Goal: Task Accomplishment & Management: Manage account settings

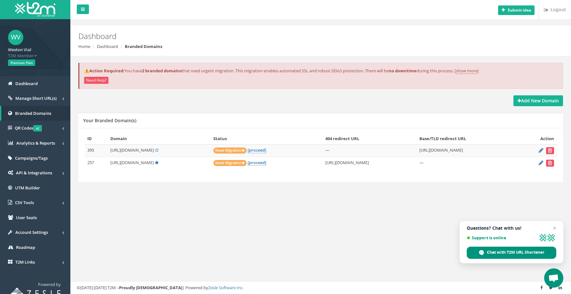
click at [143, 146] on td "[URL][DOMAIN_NAME]" at bounding box center [159, 150] width 103 height 12
click at [145, 148] on td "https://cmps.re/" at bounding box center [159, 150] width 103 height 12
click at [249, 151] on link "[proceed]" at bounding box center [256, 150] width 19 height 6
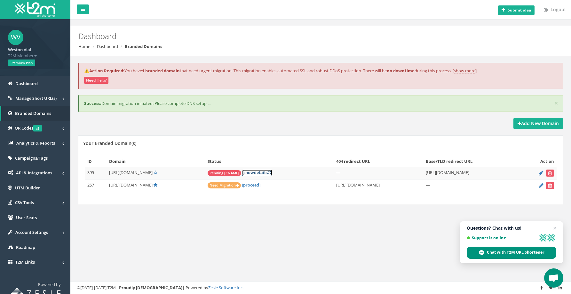
click at [248, 174] on link "[ show details ]" at bounding box center [257, 172] width 30 height 6
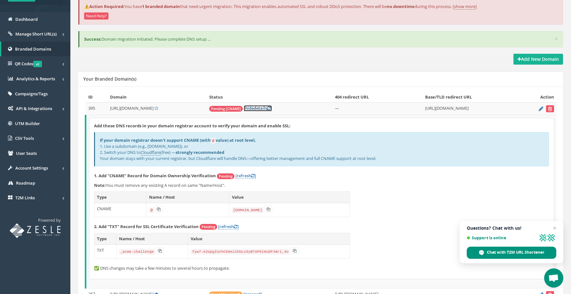
scroll to position [104, 0]
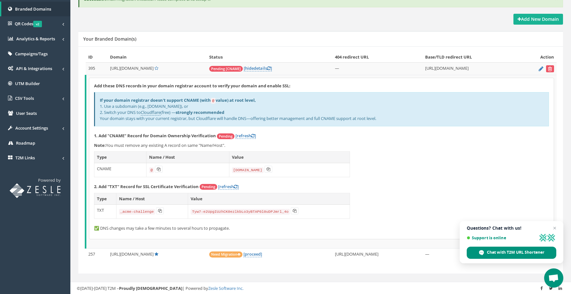
click at [552, 227] on span "Open chat" at bounding box center [555, 228] width 8 height 8
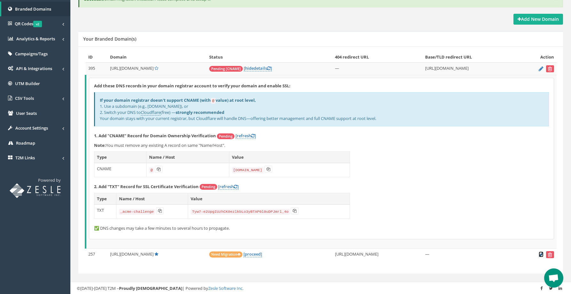
click at [542, 253] on icon at bounding box center [540, 254] width 5 height 4
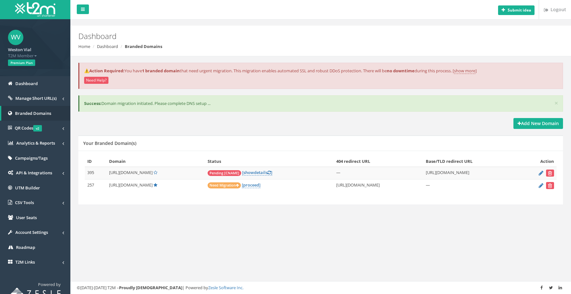
scroll to position [8, 0]
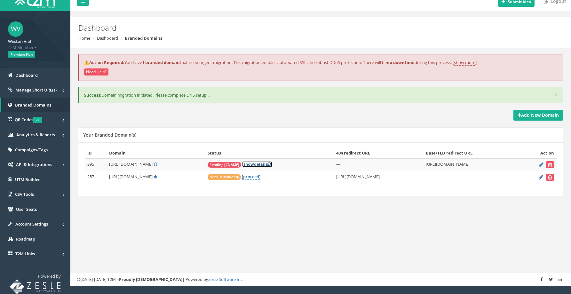
click at [248, 164] on link "[ show details ]" at bounding box center [257, 164] width 30 height 6
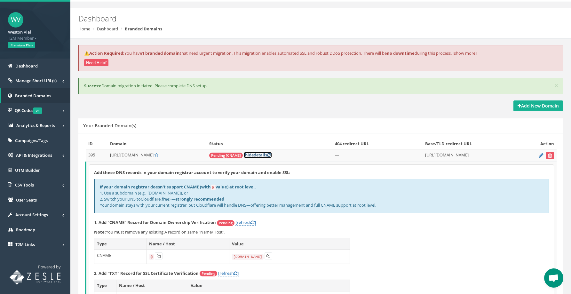
scroll to position [104, 0]
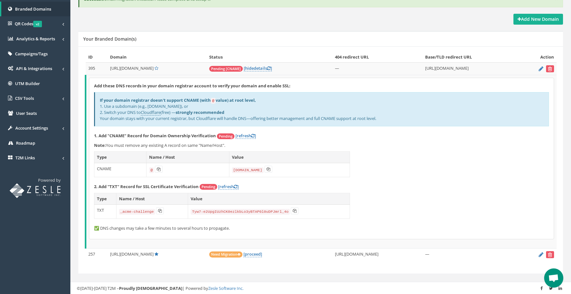
click at [167, 168] on td "@" at bounding box center [187, 170] width 82 height 14
click at [251, 134] on link "[refresh ]" at bounding box center [245, 136] width 20 height 6
click at [445, 194] on div "Add these DNS records in your domain registrar account to verify your domain an…" at bounding box center [321, 158] width 464 height 161
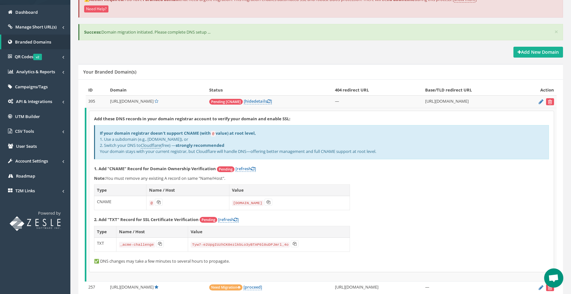
scroll to position [72, 0]
click at [267, 201] on icon at bounding box center [268, 202] width 4 height 4
click at [159, 201] on button at bounding box center [159, 201] width 8 height 7
click at [141, 242] on code "_acme-challenge" at bounding box center [137, 244] width 36 height 6
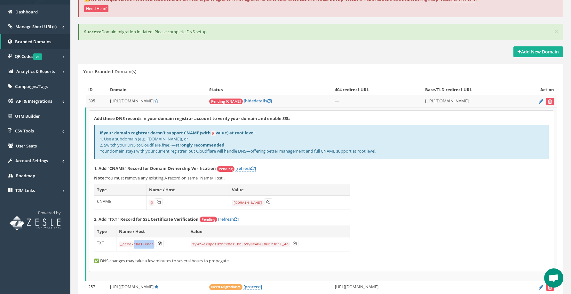
click at [141, 242] on code "_acme-challenge" at bounding box center [137, 244] width 36 height 6
click at [158, 244] on button at bounding box center [160, 243] width 8 height 7
click at [295, 243] on icon at bounding box center [295, 243] width 4 height 4
copy tr "_acme-challenge"
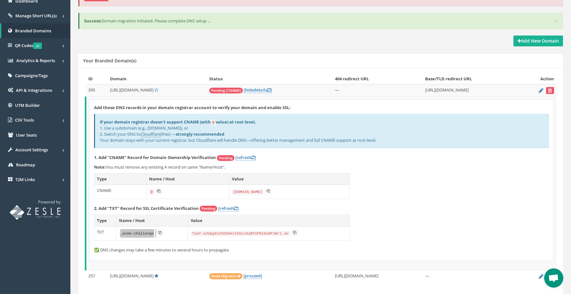
scroll to position [104, 0]
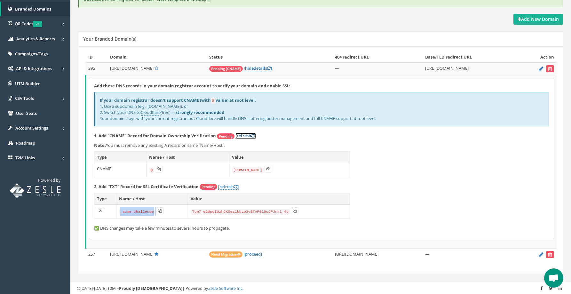
click at [247, 135] on link "[refresh ]" at bounding box center [245, 136] width 20 height 6
click at [251, 137] on link "[refresh ]" at bounding box center [245, 136] width 20 height 6
click at [267, 69] on icon at bounding box center [269, 68] width 4 height 4
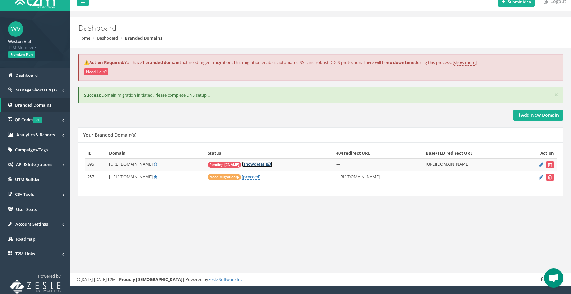
click at [254, 164] on link "[ show details ]" at bounding box center [257, 164] width 30 height 6
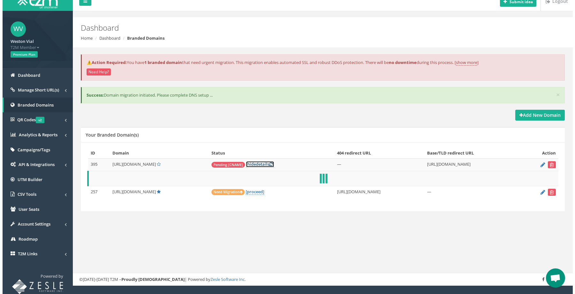
scroll to position [104, 0]
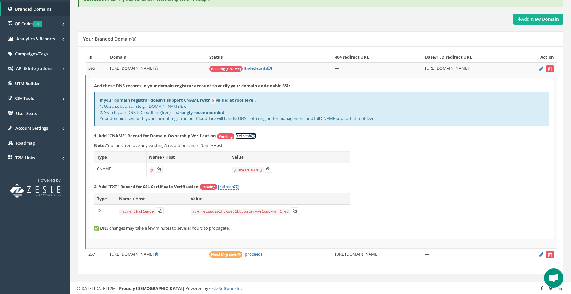
click at [251, 136] on link "[refresh ]" at bounding box center [245, 136] width 20 height 6
click at [232, 184] on link "[refresh ]" at bounding box center [228, 187] width 20 height 6
click at [231, 185] on link "[refresh ]" at bounding box center [228, 187] width 20 height 6
click at [250, 132] on div "Add these DNS records in your domain registrar account to verify your domain an…" at bounding box center [321, 158] width 464 height 161
click at [249, 133] on link "[refresh ]" at bounding box center [245, 136] width 20 height 6
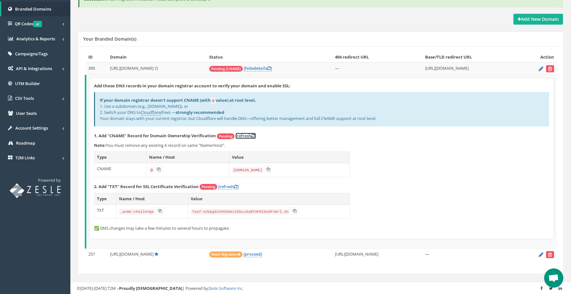
click at [247, 135] on link "[refresh ]" at bounding box center [245, 136] width 20 height 6
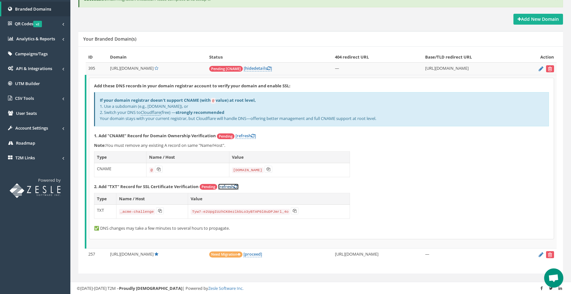
click at [224, 187] on link "[refresh ]" at bounding box center [228, 187] width 20 height 6
click at [245, 135] on link "[refresh ]" at bounding box center [245, 136] width 20 height 6
click at [246, 135] on link "[refresh ]" at bounding box center [245, 136] width 20 height 6
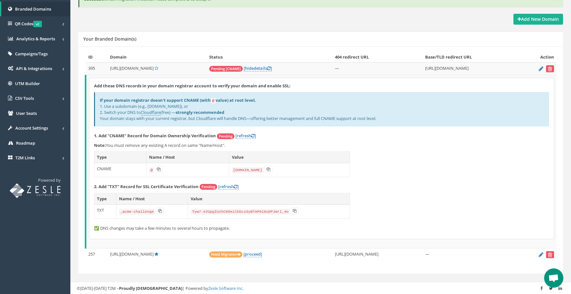
click at [253, 131] on div "Add these DNS records in your domain registrar account to verify your domain an…" at bounding box center [321, 158] width 464 height 161
click at [252, 134] on link "[refresh ]" at bounding box center [245, 136] width 20 height 6
click at [232, 188] on link "[refresh ]" at bounding box center [228, 187] width 20 height 6
click at [243, 134] on link "[refresh ]" at bounding box center [245, 136] width 20 height 6
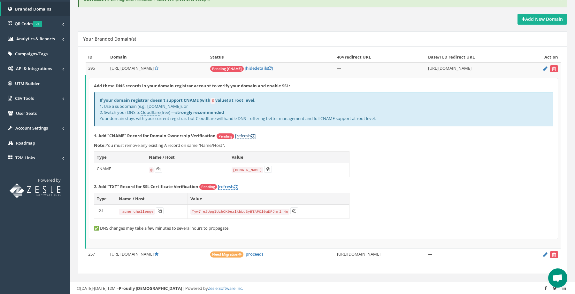
scroll to position [102, 0]
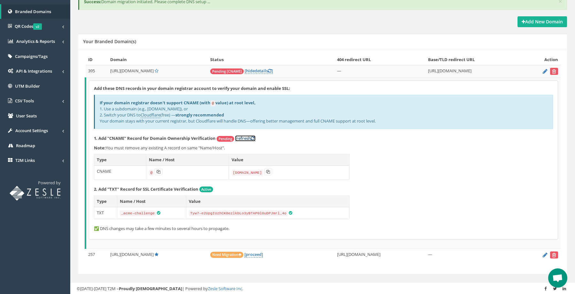
click at [247, 137] on link "[refresh ]" at bounding box center [245, 138] width 20 height 6
click at [249, 135] on link "[refresh ]" at bounding box center [245, 138] width 20 height 6
click at [246, 139] on link "[refresh ]" at bounding box center [245, 138] width 20 height 6
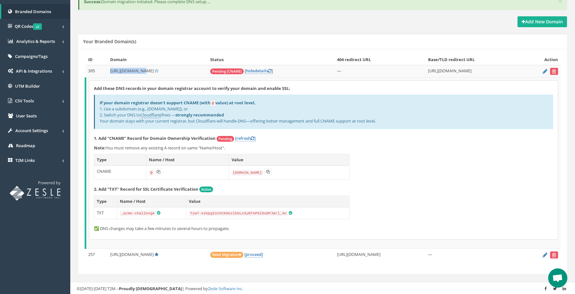
drag, startPoint x: 139, startPoint y: 70, endPoint x: 109, endPoint y: 70, distance: 30.1
click at [109, 70] on td "http://cmps.re/" at bounding box center [158, 71] width 100 height 12
copy span "http://cmps.re/"
click at [252, 137] on link "[refresh ]" at bounding box center [245, 138] width 20 height 6
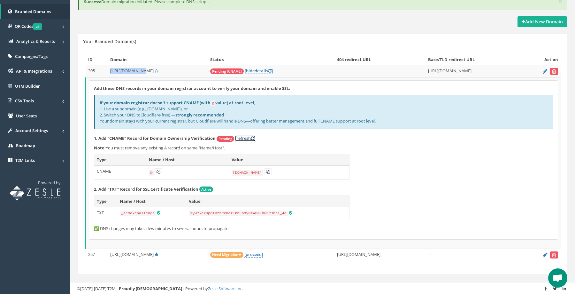
click at [247, 139] on link "[refresh ]" at bounding box center [245, 138] width 20 height 6
click at [250, 140] on link "[refresh ]" at bounding box center [245, 138] width 20 height 6
click at [243, 136] on link "[refresh ]" at bounding box center [245, 138] width 20 height 6
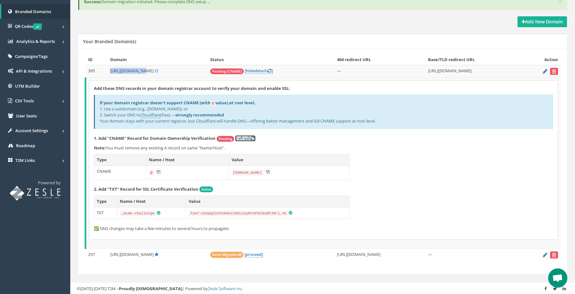
click at [243, 136] on link "[refresh ]" at bounding box center [245, 138] width 20 height 6
click at [254, 73] on link "[ hide details ]" at bounding box center [259, 71] width 28 height 6
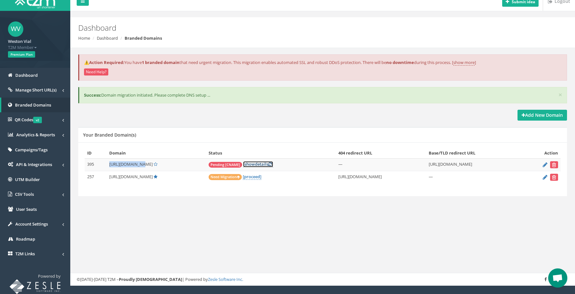
click at [251, 163] on link "[ show details ]" at bounding box center [258, 164] width 30 height 6
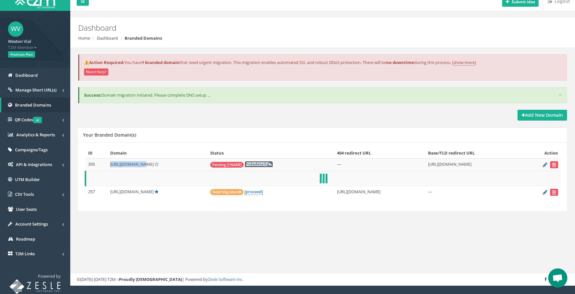
scroll to position [102, 0]
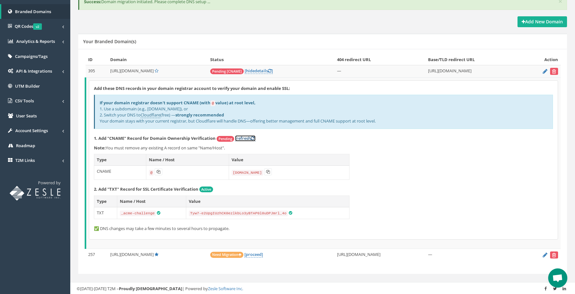
click at [248, 139] on link "[refresh ]" at bounding box center [245, 138] width 20 height 6
click at [250, 137] on link "[refresh ]" at bounding box center [245, 138] width 20 height 6
click at [253, 139] on icon at bounding box center [253, 138] width 4 height 4
click at [245, 139] on link "[refresh ]" at bounding box center [245, 138] width 20 height 6
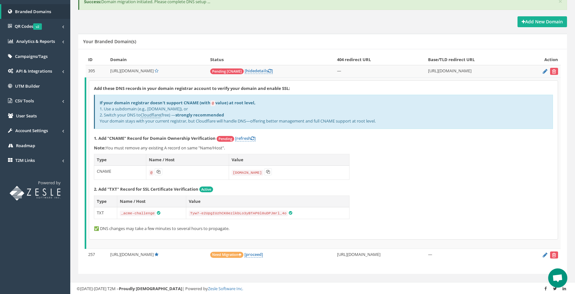
click at [250, 101] on b "If your domain registrar doesn't support CNAME (with @ value) at root level," at bounding box center [178, 103] width 156 height 6
copy b "If your domain registrar doesn't support CNAME (with @ value) at root level,"
click at [248, 136] on link "[refresh ]" at bounding box center [245, 138] width 20 height 6
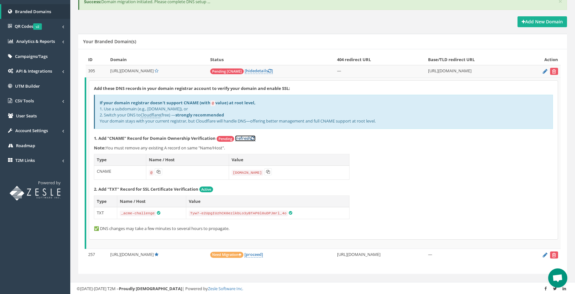
click at [250, 137] on link "[refresh ]" at bounding box center [245, 138] width 20 height 6
click at [543, 254] on form at bounding box center [541, 254] width 33 height 7
click at [546, 254] on icon at bounding box center [545, 255] width 5 height 4
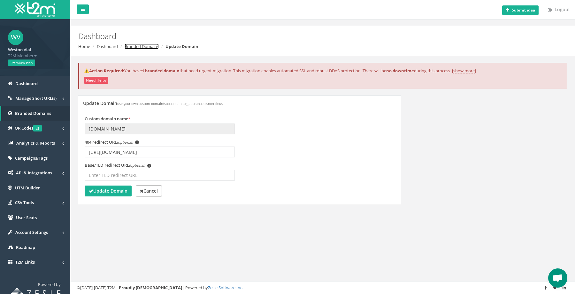
click at [139, 46] on link "Branded Domains" at bounding box center [142, 46] width 34 height 6
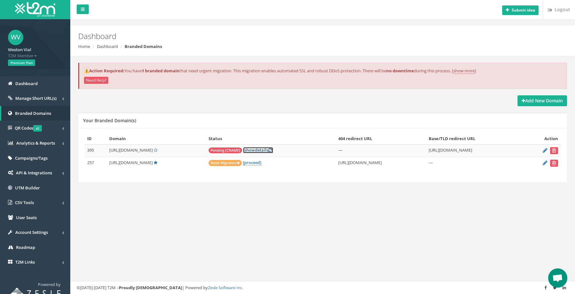
click at [264, 150] on link "[ show details ]" at bounding box center [258, 150] width 30 height 6
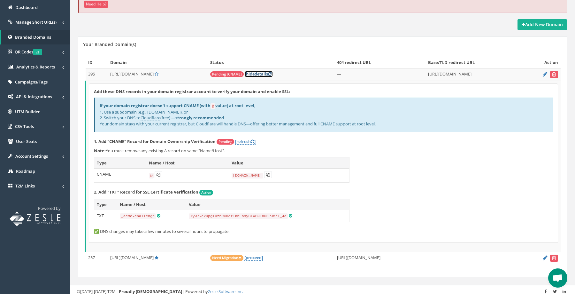
scroll to position [79, 0]
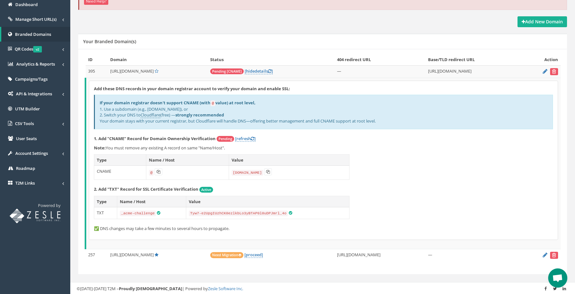
click at [243, 174] on code "[DOMAIN_NAME]" at bounding box center [248, 173] width 32 height 6
copy td "[DOMAIN_NAME]"
click at [268, 170] on icon at bounding box center [268, 172] width 4 height 4
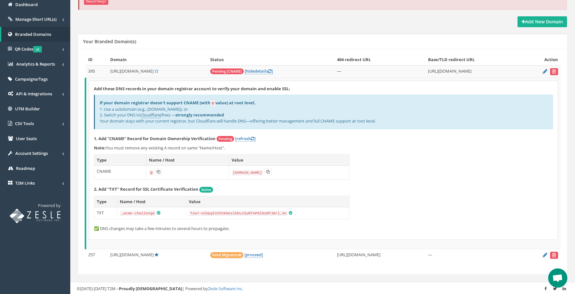
click at [149, 173] on code "@" at bounding box center [151, 173] width 5 height 6
click at [249, 139] on link "[refresh ]" at bounding box center [245, 139] width 20 height 6
click at [157, 170] on icon at bounding box center [159, 172] width 4 height 4
drag, startPoint x: 257, startPoint y: 102, endPoint x: 97, endPoint y: 103, distance: 160.2
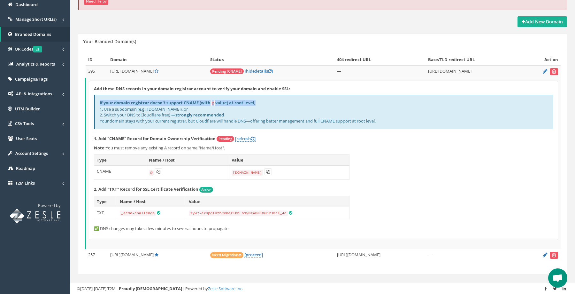
click at [97, 103] on div "If your domain registrar doesn't support CNAME (with @ value) at root level, 1.…" at bounding box center [323, 112] width 459 height 34
copy b "If your domain registrar doesn't support CNAME (with @ value) at root level"
click at [219, 102] on b "If your domain registrar doesn't support CNAME (with @ value) at root level," at bounding box center [178, 103] width 156 height 6
drag, startPoint x: 212, startPoint y: 104, endPoint x: 228, endPoint y: 104, distance: 15.7
click at [228, 104] on b "If your domain registrar doesn't support CNAME (with @ value) at root level," at bounding box center [178, 103] width 156 height 6
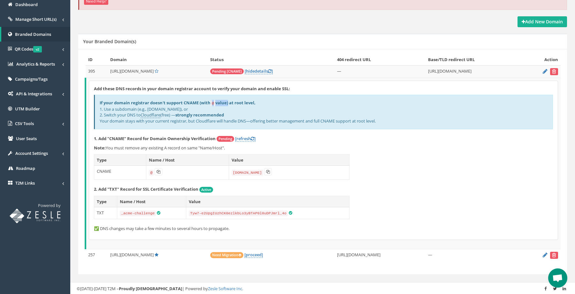
drag, startPoint x: 230, startPoint y: 104, endPoint x: 214, endPoint y: 105, distance: 16.0
click at [214, 105] on b "If your domain registrar doesn't support CNAME (with @ value) at root level," at bounding box center [178, 103] width 156 height 6
copy b "@ value"
click at [243, 137] on link "[refresh ]" at bounding box center [245, 139] width 20 height 6
click at [251, 138] on link "[refresh ]" at bounding box center [245, 139] width 20 height 6
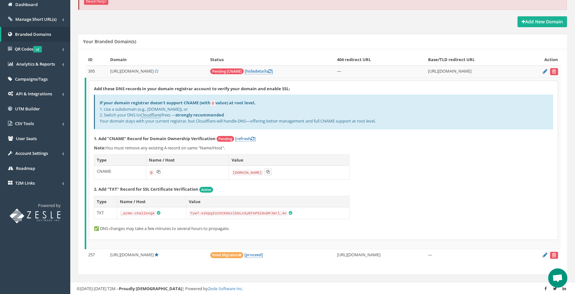
click at [266, 175] on button at bounding box center [268, 171] width 8 height 7
click at [251, 140] on link "[refresh ]" at bounding box center [245, 139] width 20 height 6
click at [333, 178] on td "[DOMAIN_NAME]" at bounding box center [289, 173] width 121 height 14
click at [249, 137] on link "[refresh ]" at bounding box center [245, 139] width 20 height 6
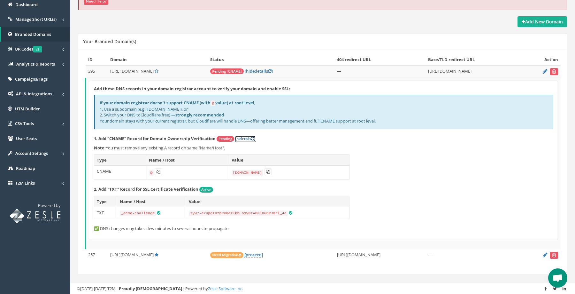
click at [249, 137] on link "[refresh ]" at bounding box center [245, 139] width 20 height 6
click at [245, 133] on div "Add these DNS records in your domain registrar account to verify your domain an…" at bounding box center [323, 160] width 469 height 159
click at [246, 138] on link "[refresh ]" at bounding box center [245, 139] width 20 height 6
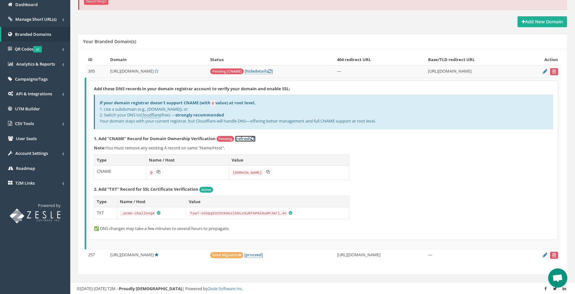
click at [246, 138] on link "[refresh ]" at bounding box center [245, 139] width 20 height 6
click at [246, 142] on div "Add these DNS records in your domain registrar account to verify your domain an…" at bounding box center [323, 160] width 469 height 159
click at [244, 138] on link "[refresh ]" at bounding box center [245, 139] width 20 height 6
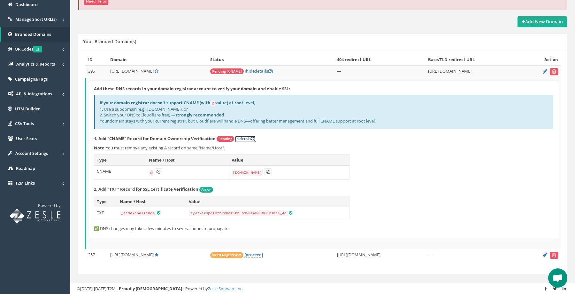
click at [248, 136] on link "[refresh ]" at bounding box center [245, 139] width 20 height 6
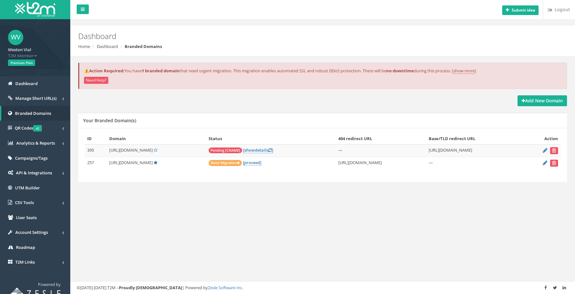
scroll to position [8, 0]
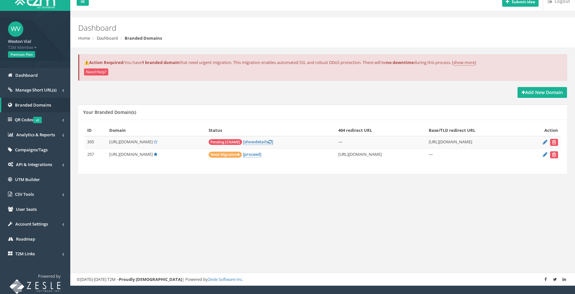
click at [258, 148] on td "Need Migration [proceed]" at bounding box center [271, 154] width 130 height 12
click at [253, 142] on link "[ show details ]" at bounding box center [258, 142] width 30 height 6
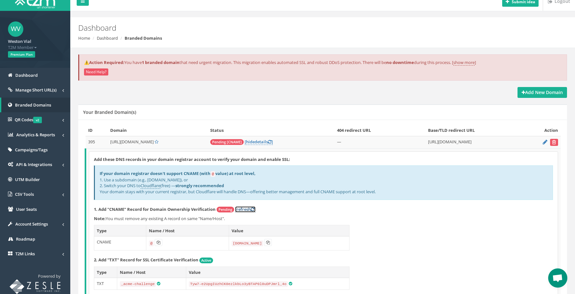
click at [250, 210] on link "[refresh ]" at bounding box center [245, 209] width 20 height 6
click at [544, 94] on strong "Add New Domain" at bounding box center [542, 92] width 41 height 6
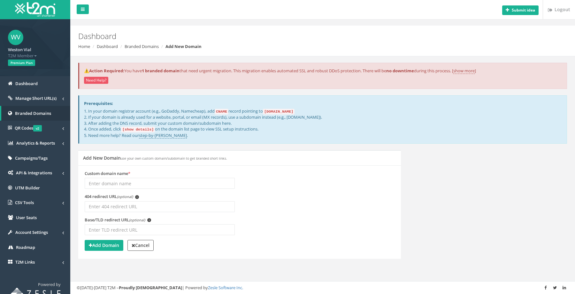
click at [112, 184] on input "Custom domain name *" at bounding box center [160, 183] width 150 height 11
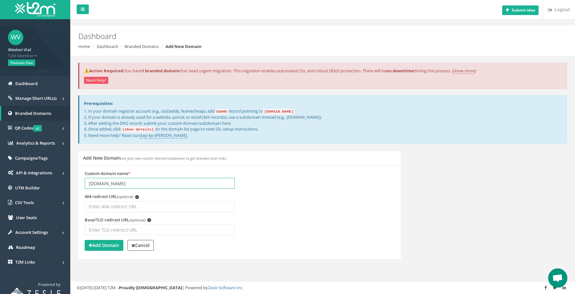
type input "shr.cmps.re"
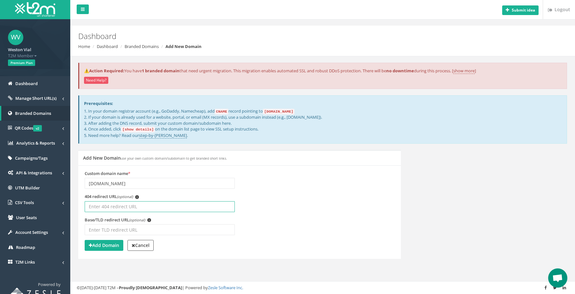
click at [107, 203] on input "404 redirect URL (optional) i" at bounding box center [160, 206] width 150 height 11
click at [106, 231] on input "Base/TLD redirect URL (optional) i" at bounding box center [160, 229] width 150 height 11
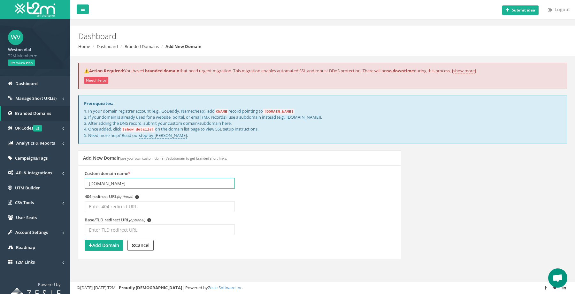
click at [88, 181] on input "shr.cmps.re" at bounding box center [160, 183] width 150 height 11
click at [98, 232] on input "Base/TLD redirect URL (optional) i" at bounding box center [160, 229] width 150 height 11
paste input "[URL][DOMAIN_NAME]"
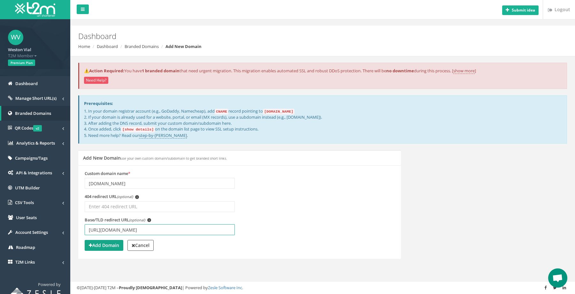
type input "[URL][DOMAIN_NAME]"
click at [111, 244] on strong "Add Domain" at bounding box center [104, 245] width 30 height 6
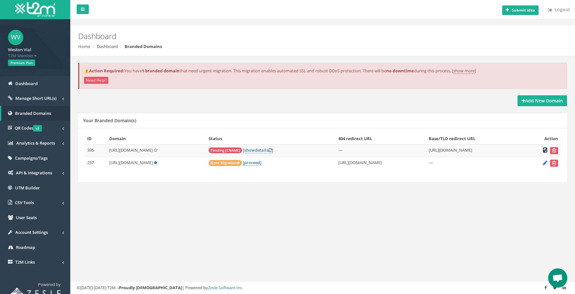
click at [547, 151] on icon at bounding box center [545, 150] width 5 height 4
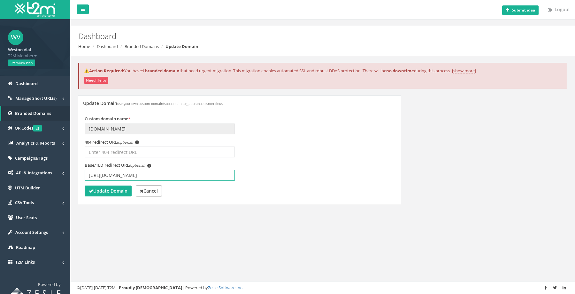
click at [122, 175] on input "[URL][DOMAIN_NAME]" at bounding box center [160, 175] width 150 height 11
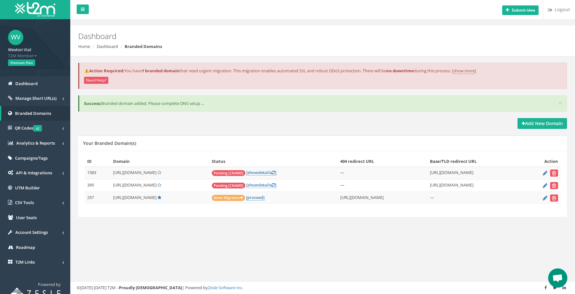
click at [140, 174] on span "[URL][DOMAIN_NAME]" at bounding box center [134, 172] width 43 height 6
click at [544, 173] on icon at bounding box center [545, 173] width 5 height 4
click at [262, 172] on link "[ show details ]" at bounding box center [262, 172] width 30 height 6
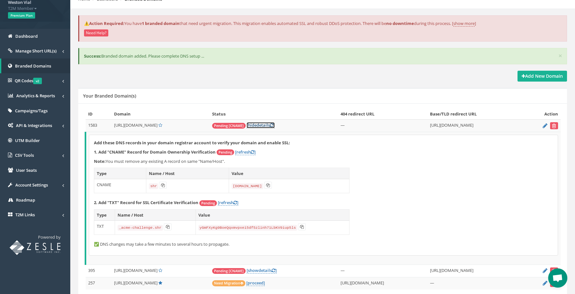
scroll to position [55, 0]
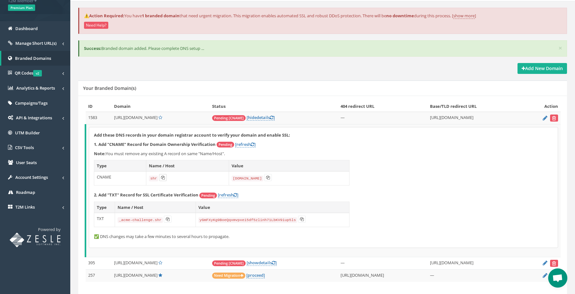
click at [161, 176] on icon at bounding box center [163, 178] width 4 height 4
click at [266, 177] on icon at bounding box center [268, 178] width 4 height 4
click at [170, 219] on button at bounding box center [168, 218] width 8 height 7
click at [305, 216] on button at bounding box center [302, 218] width 8 height 7
click at [300, 216] on button at bounding box center [302, 218] width 8 height 7
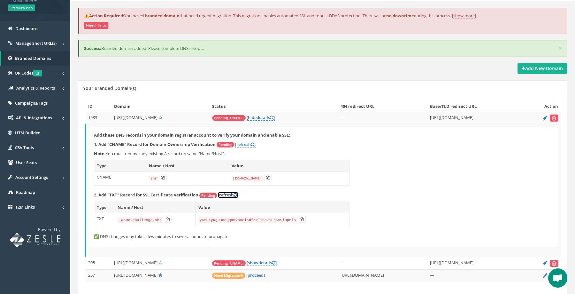
click at [231, 195] on link "[refresh ]" at bounding box center [228, 195] width 20 height 6
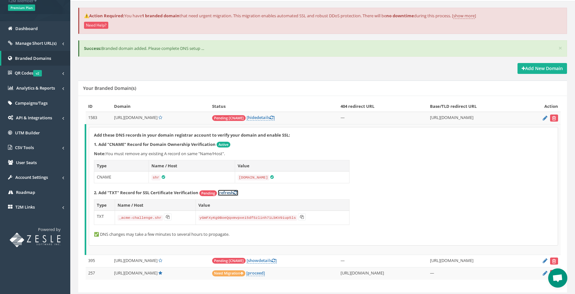
click at [239, 191] on link "[refresh ]" at bounding box center [228, 193] width 20 height 6
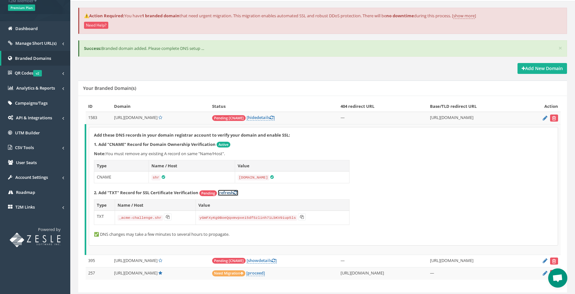
click at [239, 191] on link "[refresh ]" at bounding box center [228, 193] width 20 height 6
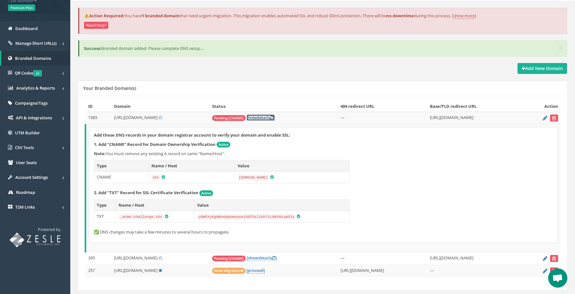
click at [255, 118] on link "[ hide details ]" at bounding box center [261, 117] width 28 height 6
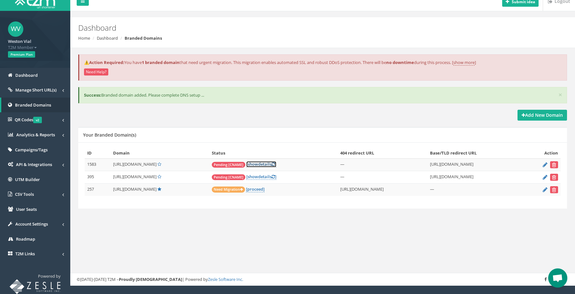
scroll to position [8, 0]
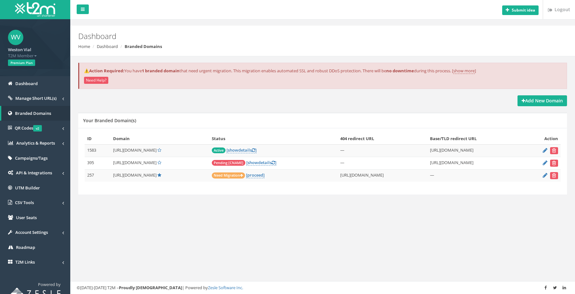
scroll to position [8, 0]
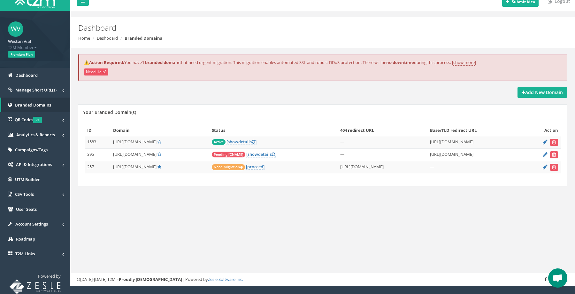
drag, startPoint x: 109, startPoint y: 144, endPoint x: 152, endPoint y: 139, distance: 42.8
click at [152, 139] on tr "1583 [URL][DOMAIN_NAME] Active [ show details ] — [URL][DOMAIN_NAME]" at bounding box center [323, 142] width 476 height 12
copy tr "[URL][DOMAIN_NAME]"
click at [259, 155] on link "[ show details ]" at bounding box center [262, 154] width 30 height 6
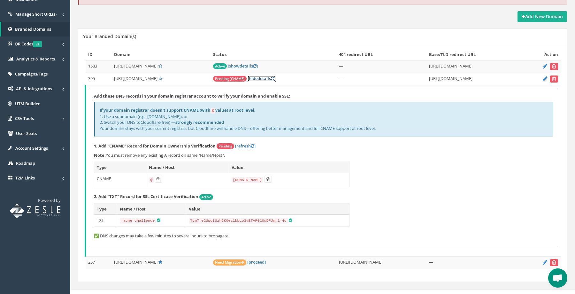
scroll to position [91, 0]
